Goal: Information Seeking & Learning: Learn about a topic

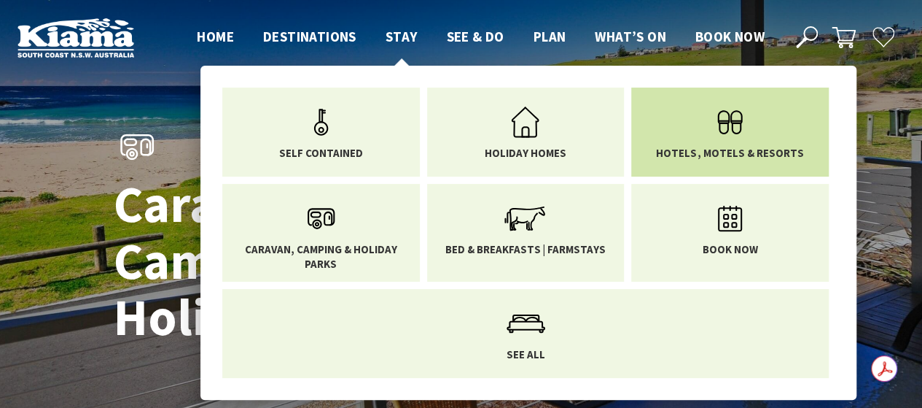
click at [756, 144] on link "Hotels, Motels & Resorts" at bounding box center [730, 128] width 176 height 61
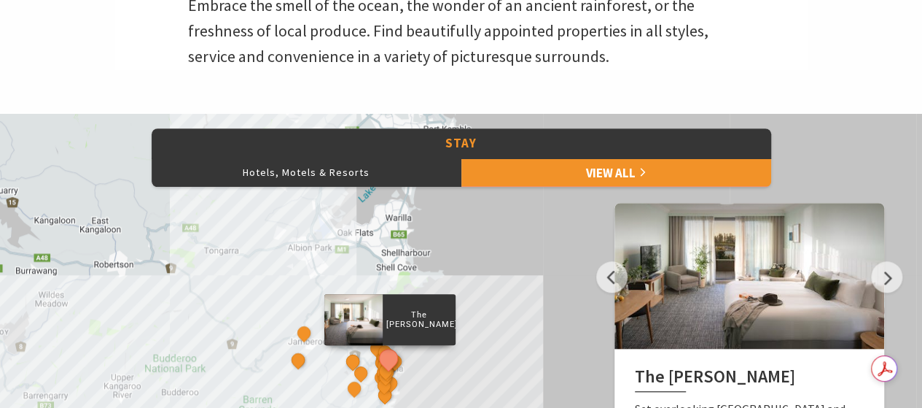
scroll to position [510, 0]
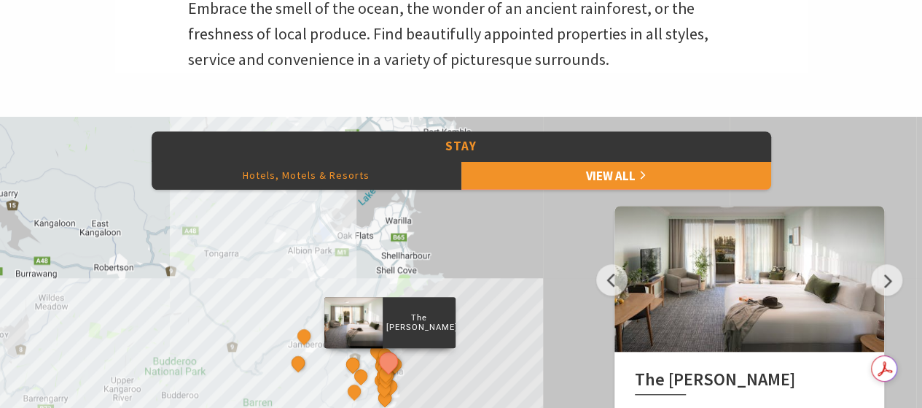
click at [314, 175] on button "Hotels, Motels & Resorts" at bounding box center [307, 174] width 310 height 29
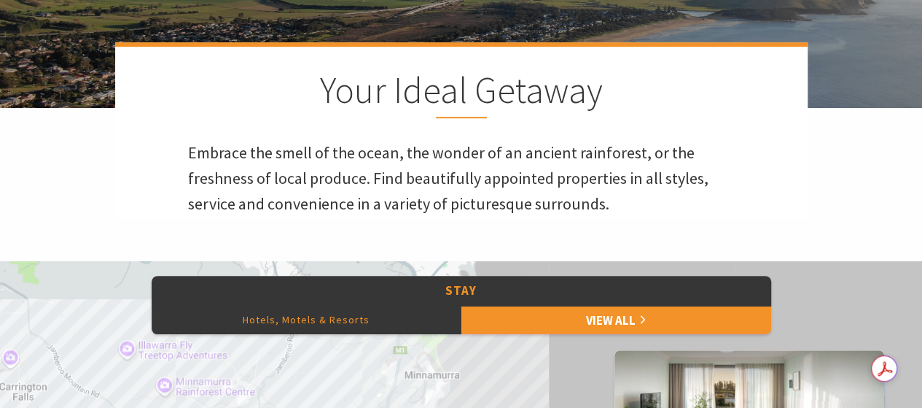
scroll to position [365, 0]
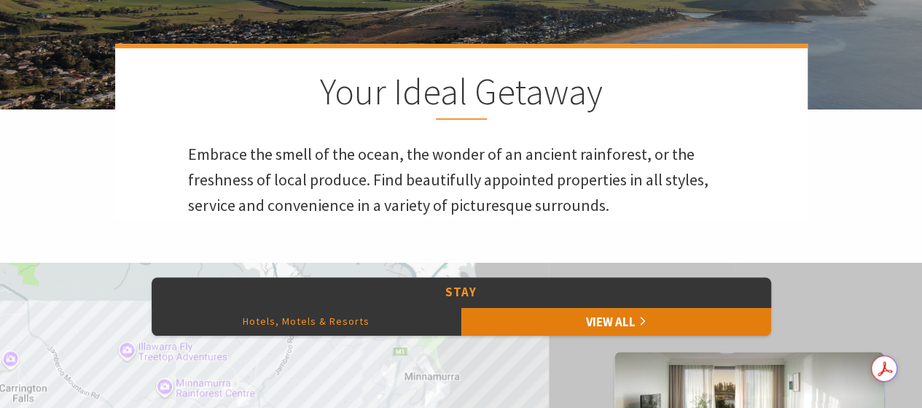
click at [634, 314] on link "View All" at bounding box center [616, 320] width 310 height 29
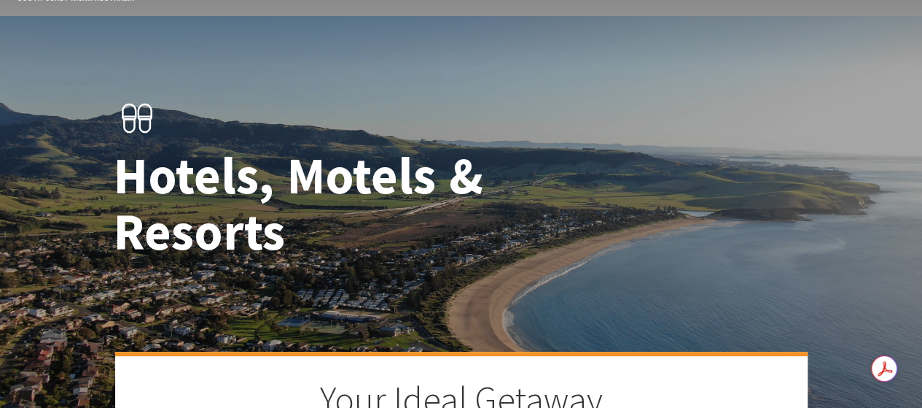
scroll to position [0, 0]
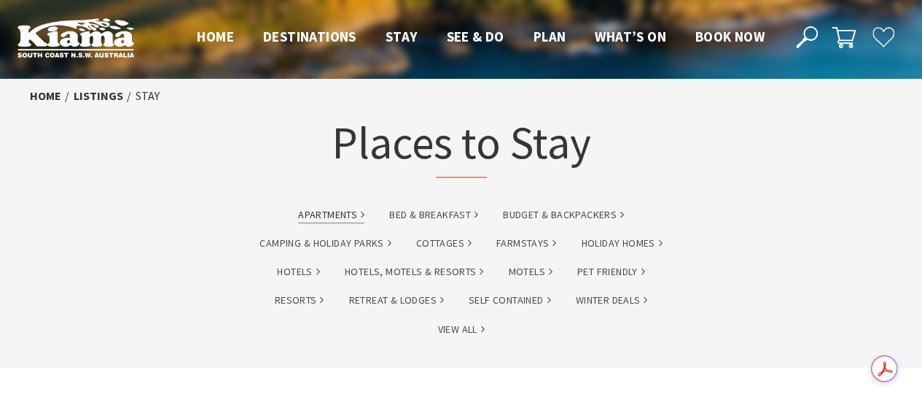
click at [337, 212] on link "Apartments" at bounding box center [331, 214] width 66 height 17
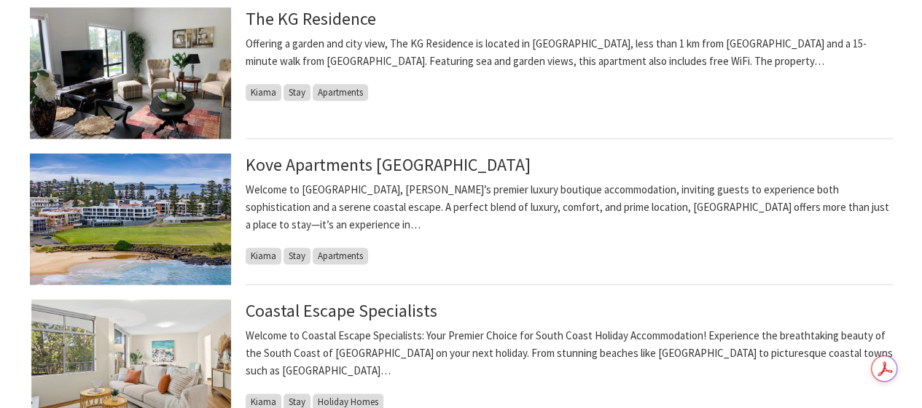
scroll to position [875, 0]
click at [169, 218] on img at bounding box center [130, 217] width 201 height 131
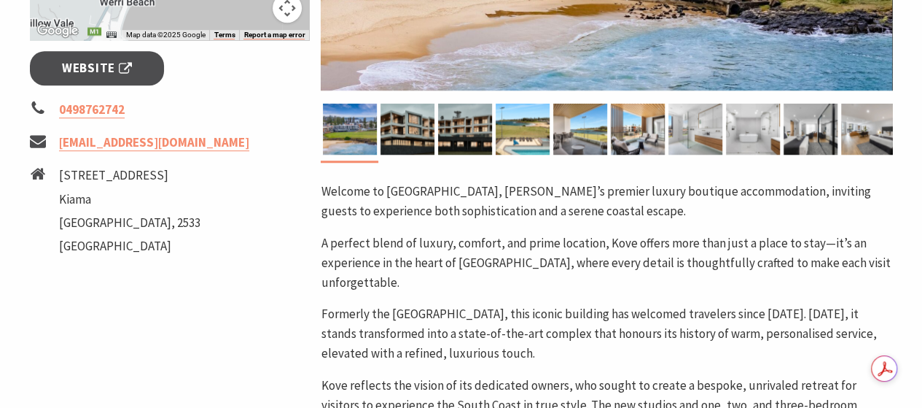
scroll to position [437, 0]
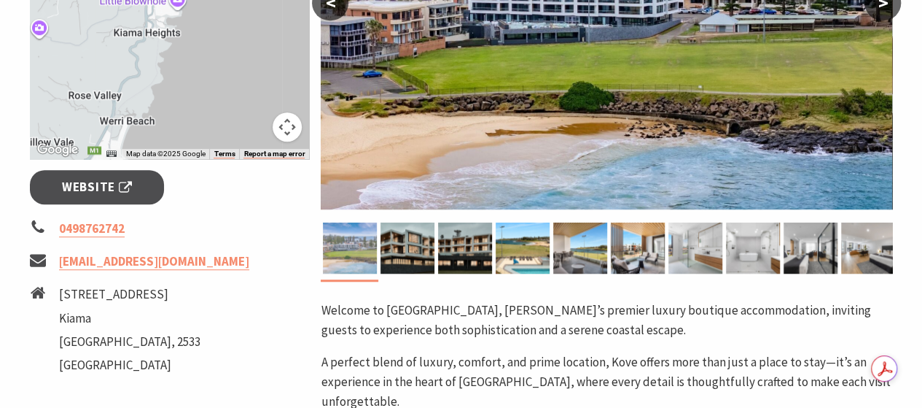
click at [362, 253] on img at bounding box center [350, 247] width 54 height 51
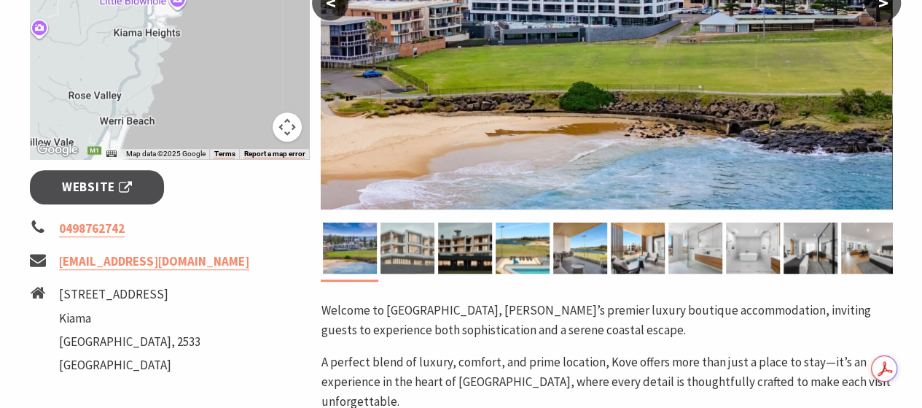
click at [378, 246] on div at bounding box center [407, 247] width 58 height 51
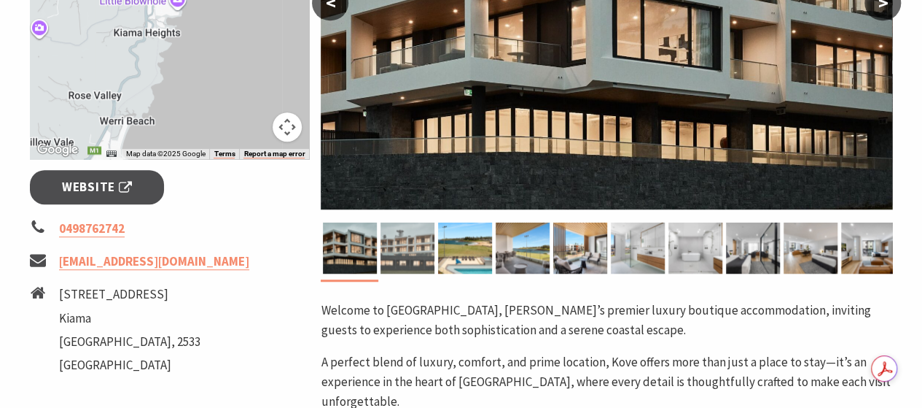
click at [413, 253] on img at bounding box center [408, 247] width 54 height 51
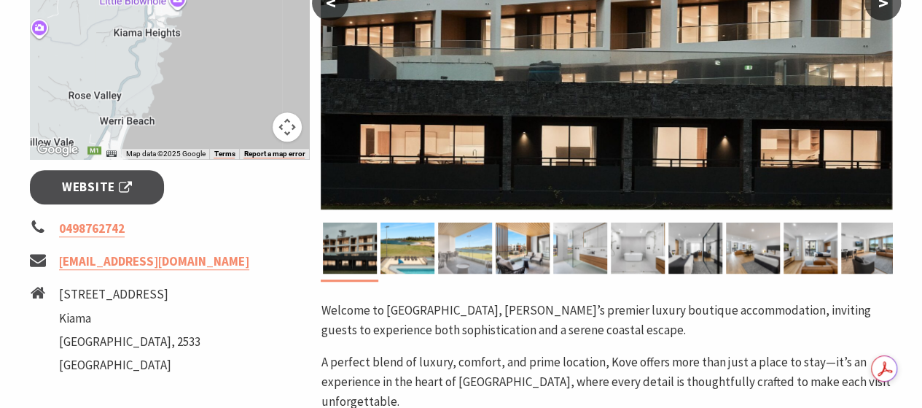
click at [468, 256] on img at bounding box center [465, 247] width 54 height 51
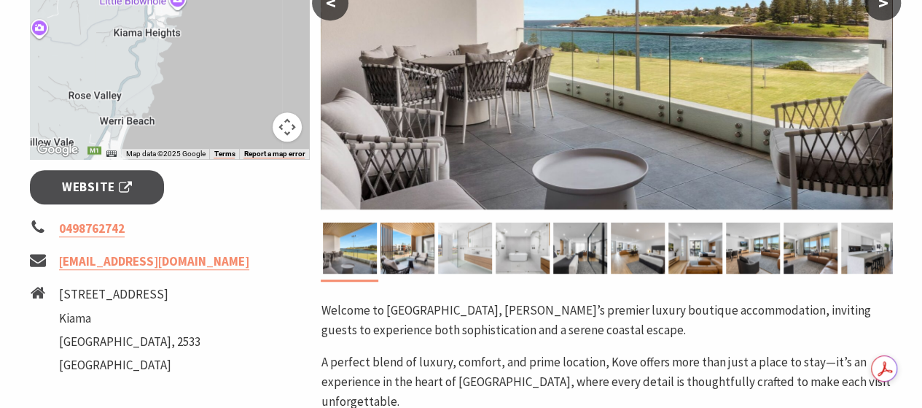
click at [474, 249] on img at bounding box center [465, 247] width 54 height 51
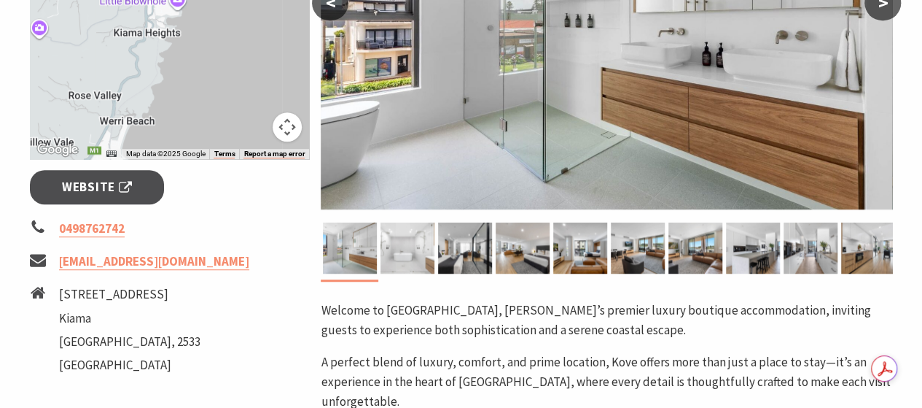
click at [407, 233] on img at bounding box center [408, 247] width 54 height 51
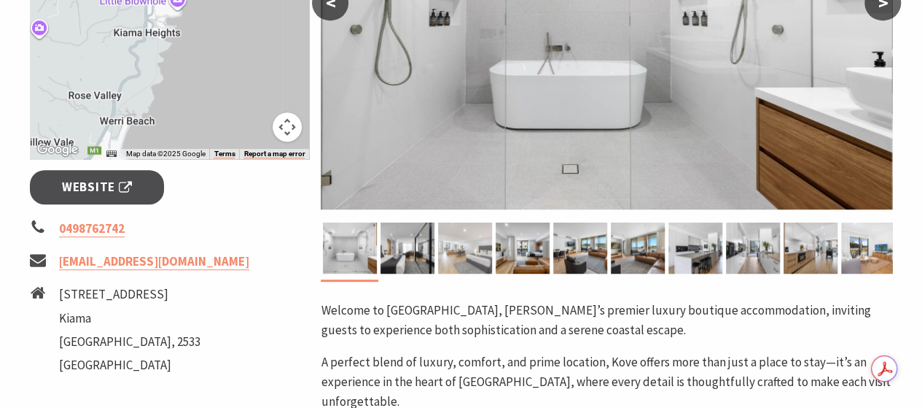
click at [456, 245] on img at bounding box center [465, 247] width 54 height 51
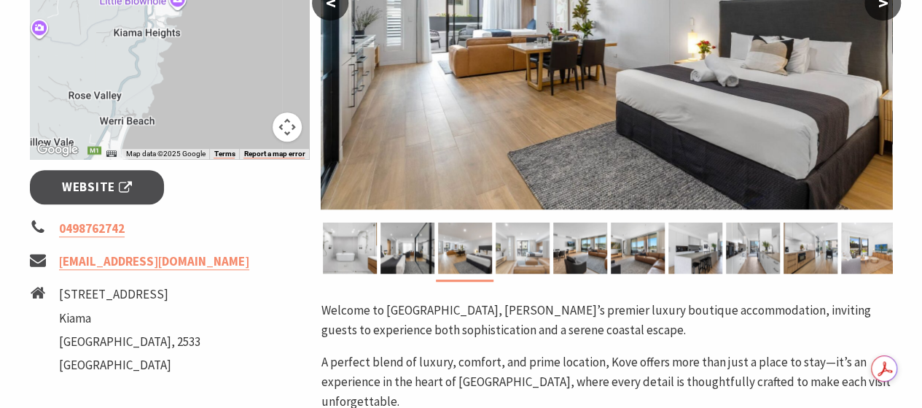
click at [538, 244] on img at bounding box center [523, 247] width 54 height 51
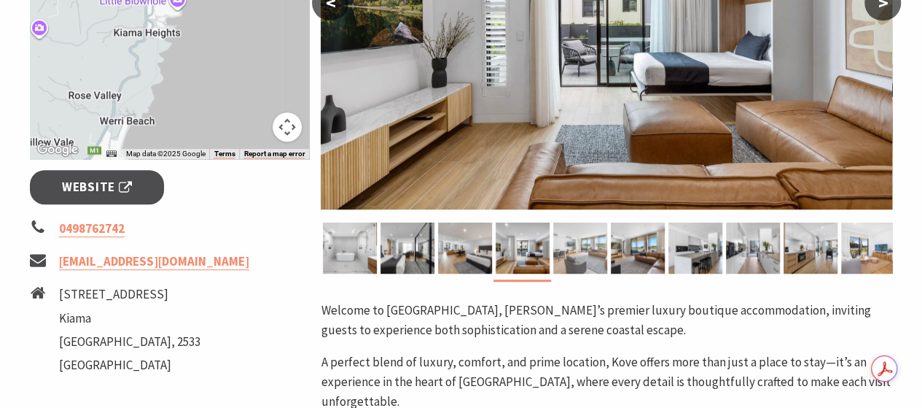
click at [568, 244] on img at bounding box center [580, 247] width 54 height 51
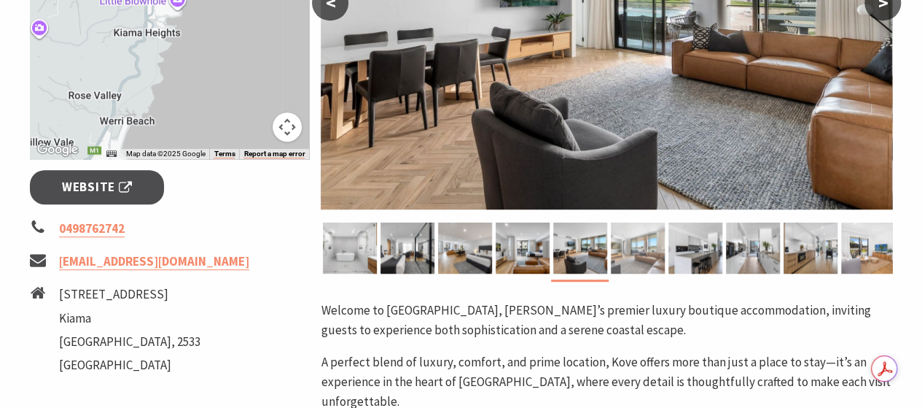
click at [646, 248] on img at bounding box center [638, 247] width 54 height 51
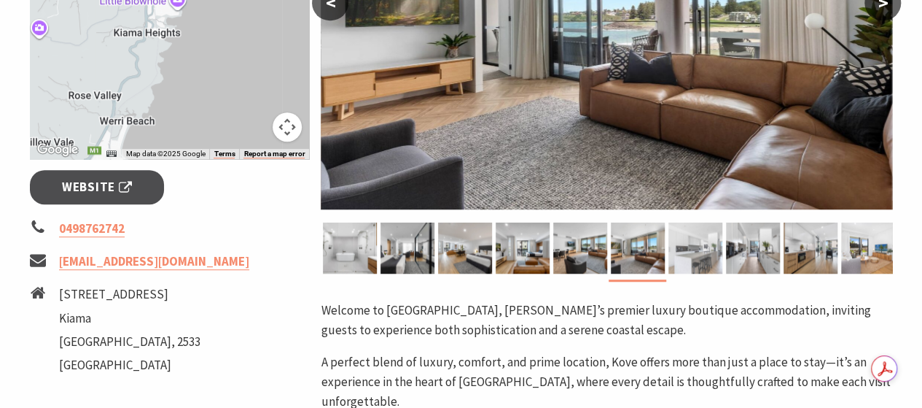
click at [697, 243] on img at bounding box center [696, 247] width 54 height 51
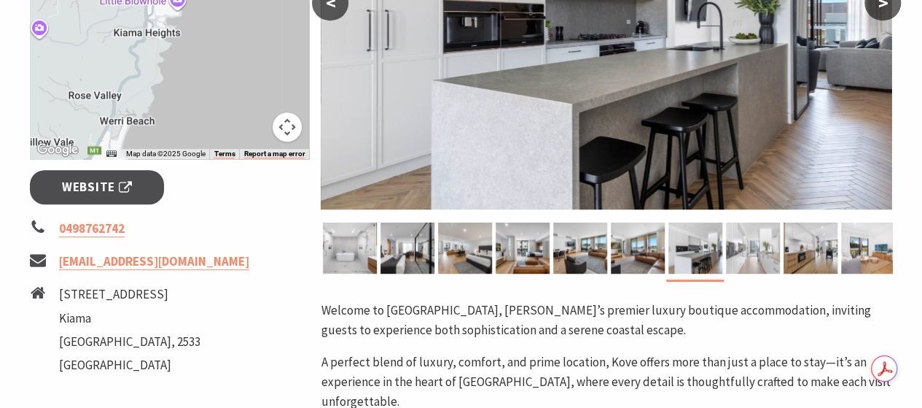
click at [758, 243] on img at bounding box center [753, 247] width 54 height 51
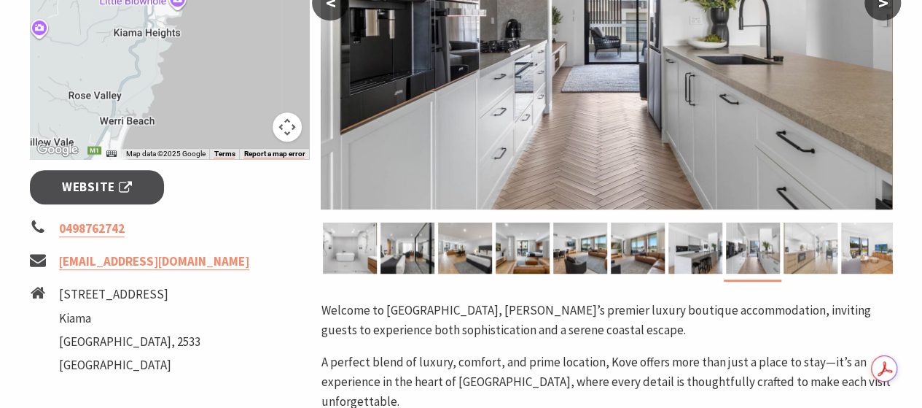
click at [806, 241] on img at bounding box center [811, 247] width 54 height 51
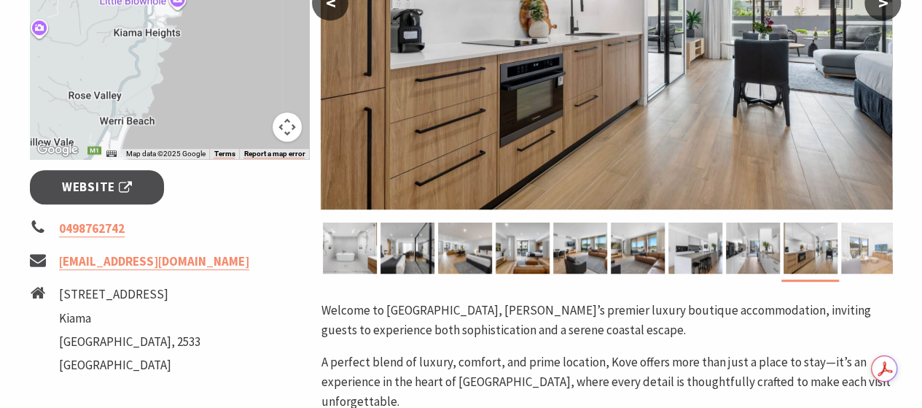
click at [866, 237] on img at bounding box center [868, 247] width 54 height 51
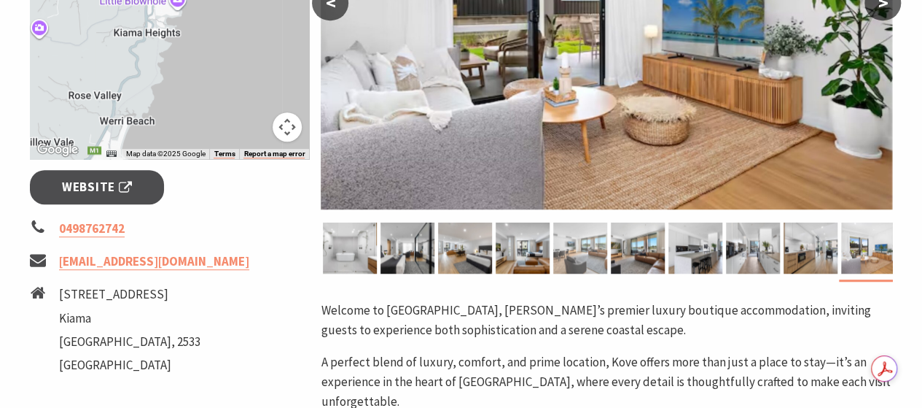
click at [590, 247] on img at bounding box center [580, 247] width 54 height 51
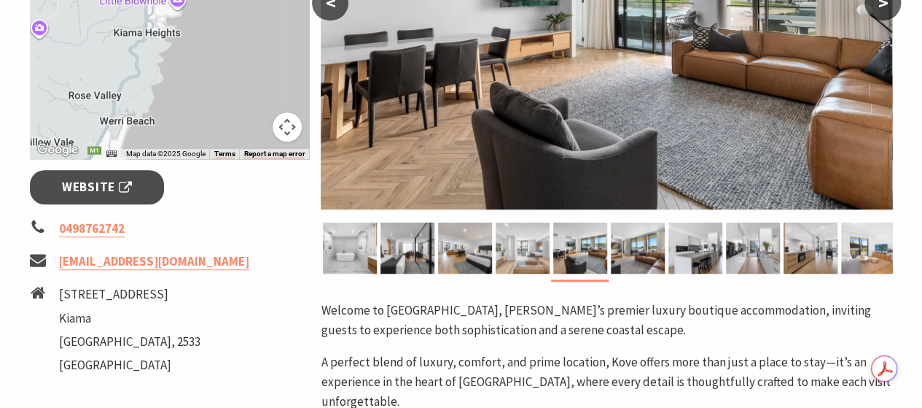
click at [507, 246] on img at bounding box center [523, 247] width 54 height 51
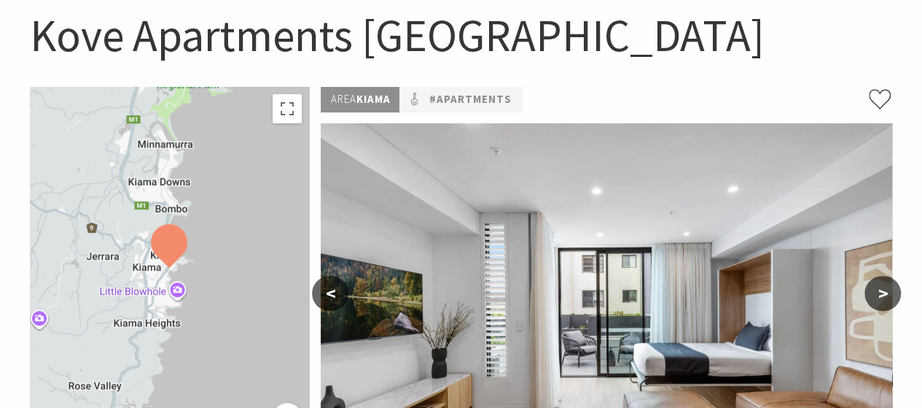
scroll to position [73, 0]
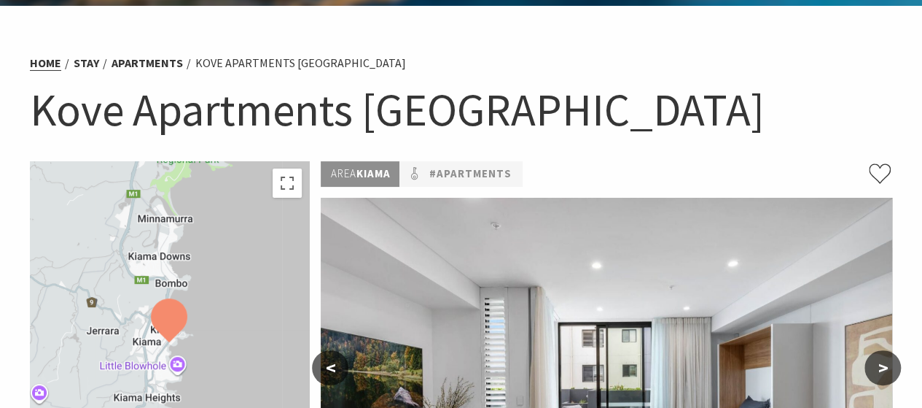
click at [47, 61] on link "Home" at bounding box center [45, 62] width 31 height 15
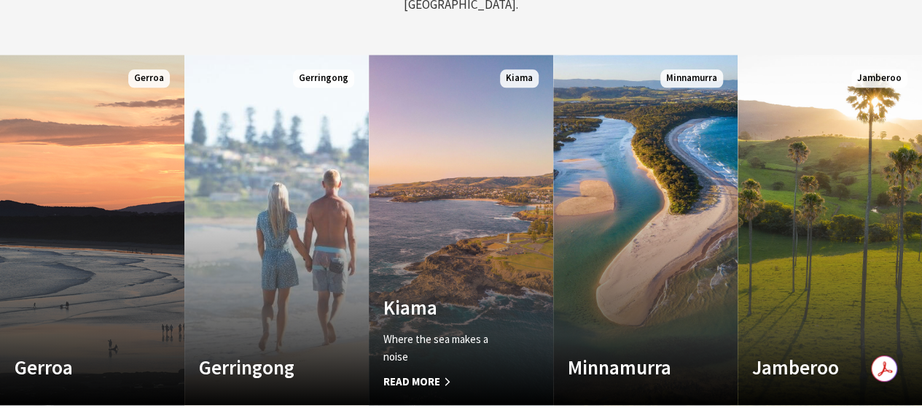
scroll to position [802, 0]
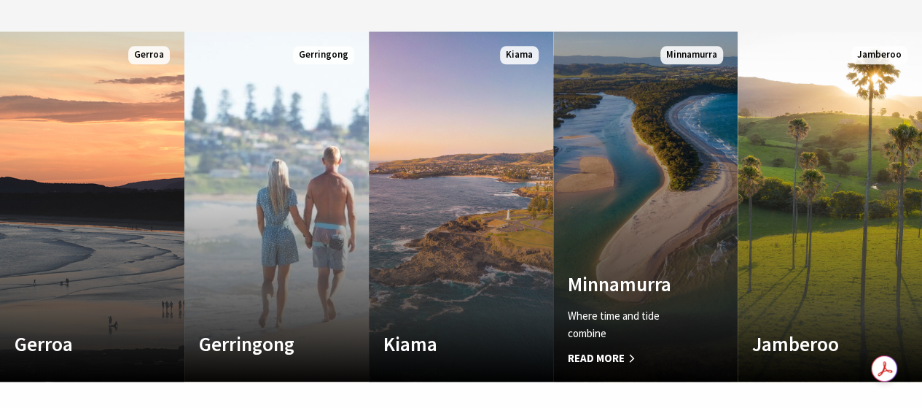
click at [604, 187] on link "Custom Image Used [GEOGRAPHIC_DATA] Where time and tide combine Read More [GEOG…" at bounding box center [645, 206] width 184 height 350
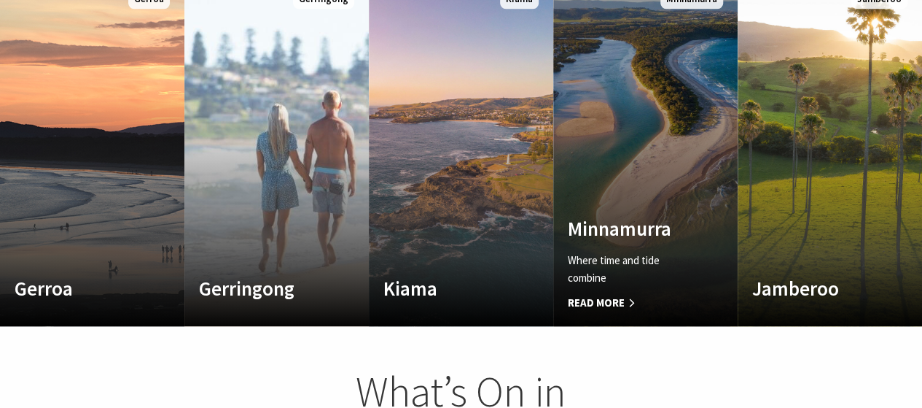
scroll to position [875, 0]
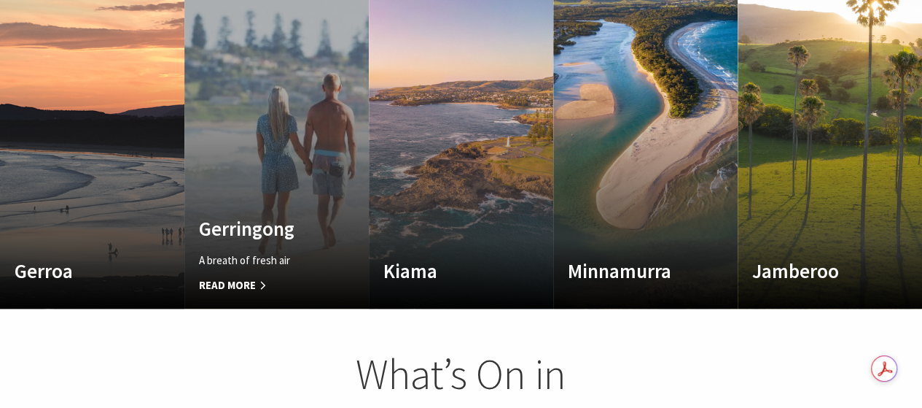
click at [242, 276] on span "Read More" at bounding box center [263, 284] width 128 height 17
click at [244, 276] on span "Read More" at bounding box center [263, 284] width 128 height 17
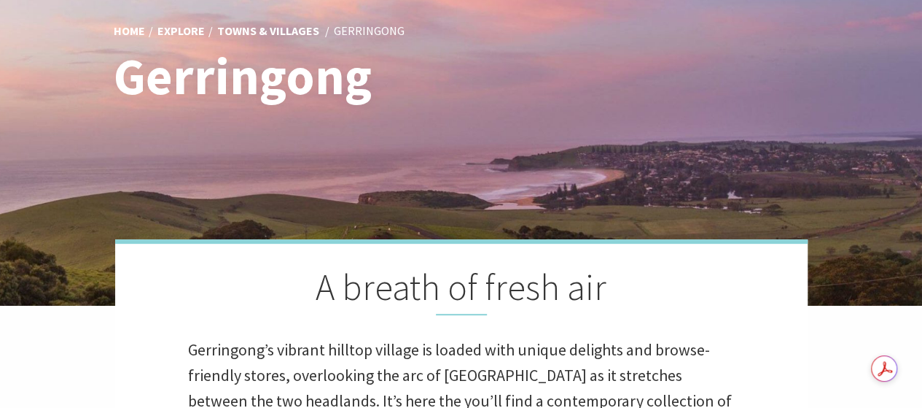
scroll to position [146, 0]
